Goal: Transaction & Acquisition: Purchase product/service

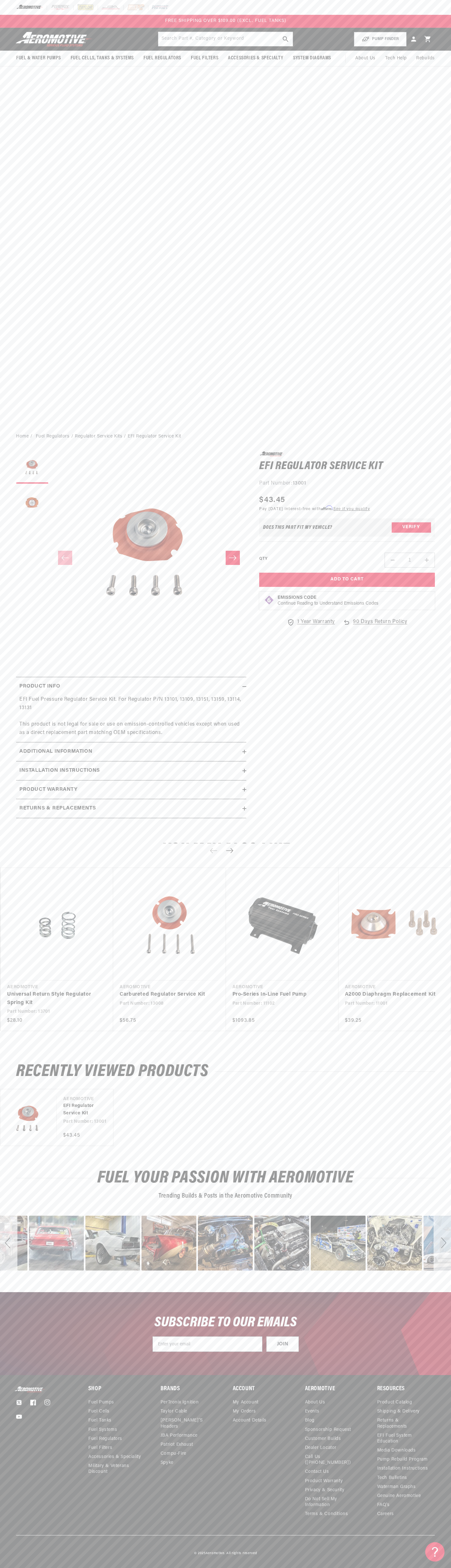
click at [50, 16] on div "FREE SHIPPING OVER $109.00 (EXCL. FUEL TANKS)" at bounding box center [225, 21] width 451 height 13
click at [433, 990] on link "A2000 Diaphragm Replacement Kit" at bounding box center [391, 994] width 93 height 8
click at [366, 1563] on html "Skip to content Your cart Your cart is empty Loading... You may also like Subto…" at bounding box center [225, 784] width 451 height 1568
click at [0, 0] on div "POPUP Form" at bounding box center [0, 0] width 0 height 0
